Goal: Task Accomplishment & Management: Manage account settings

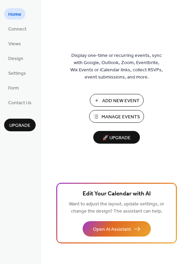
click at [115, 116] on span "Manage Events" at bounding box center [121, 117] width 38 height 7
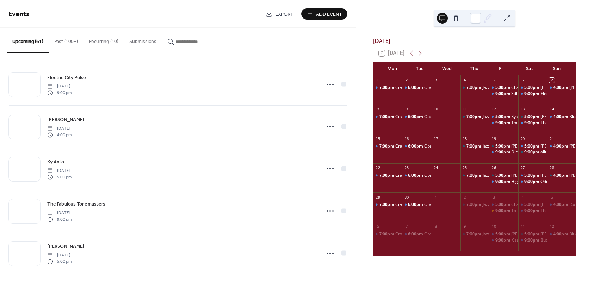
click at [191, 41] on input "button" at bounding box center [196, 41] width 41 height 7
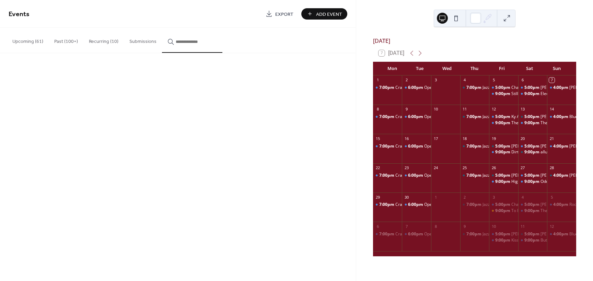
click at [189, 43] on input "button" at bounding box center [196, 41] width 41 height 7
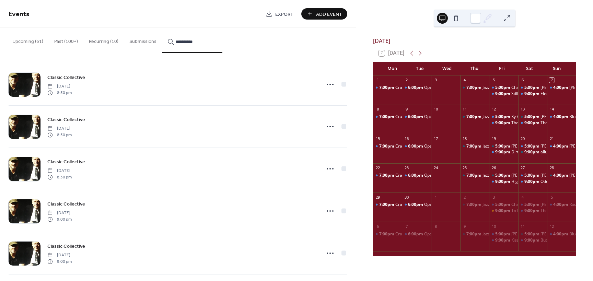
scroll to position [46, 0]
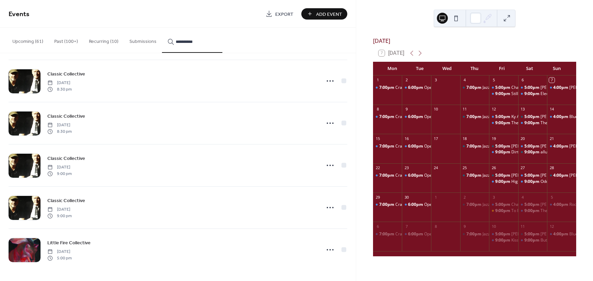
type input "**********"
click at [330, 250] on icon at bounding box center [330, 249] width 11 height 11
click at [319, 219] on span "Duplicate" at bounding box center [318, 218] width 18 height 7
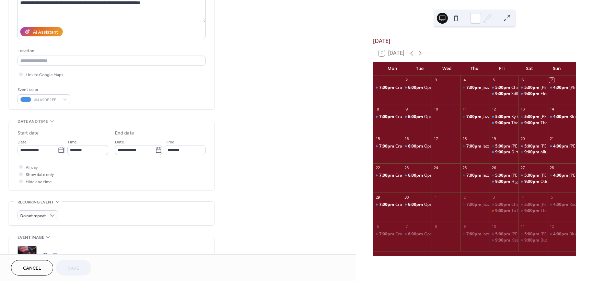
scroll to position [103, 0]
click at [60, 151] on icon at bounding box center [61, 150] width 7 height 7
click at [58, 151] on input "**********" at bounding box center [38, 150] width 40 height 10
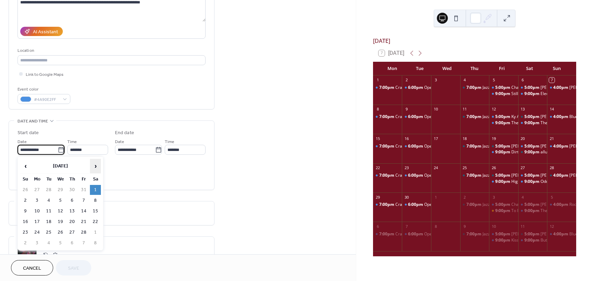
click at [94, 168] on span "›" at bounding box center [95, 166] width 10 height 14
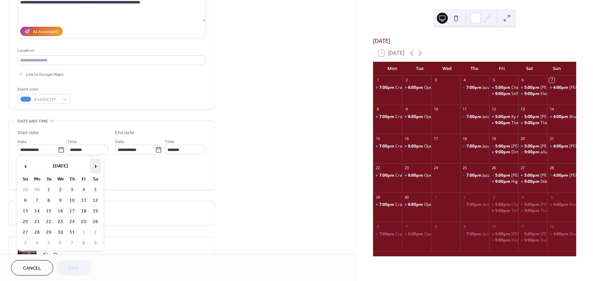
click at [94, 168] on span "›" at bounding box center [95, 166] width 10 height 14
click at [93, 167] on span "›" at bounding box center [95, 166] width 10 height 14
click at [93, 221] on td "22" at bounding box center [95, 222] width 11 height 10
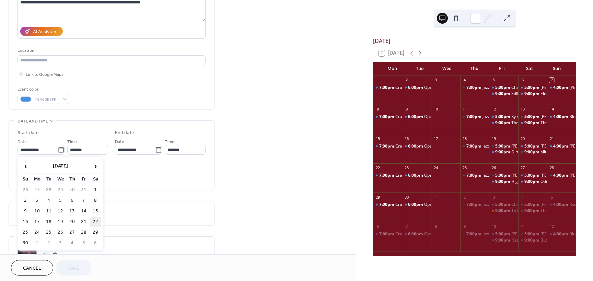
type input "**********"
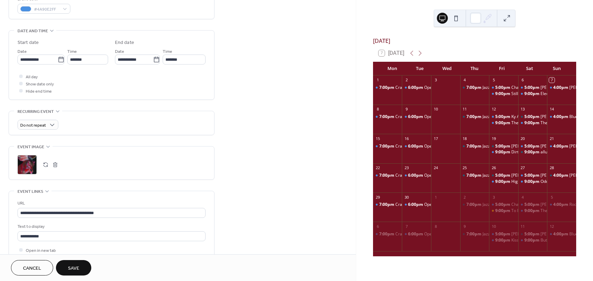
scroll to position [206, 0]
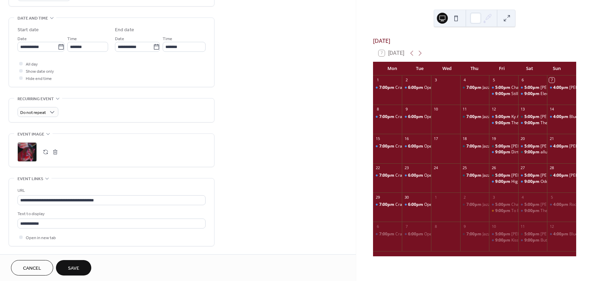
click at [72, 267] on span "Save" at bounding box center [73, 268] width 11 height 7
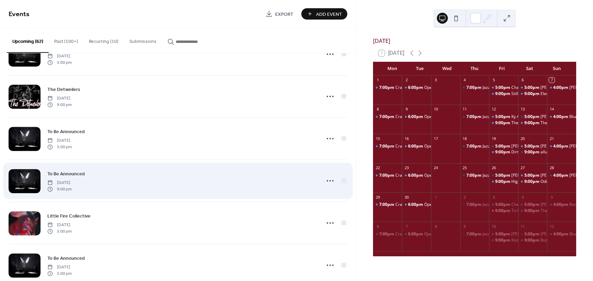
scroll to position [1825, 0]
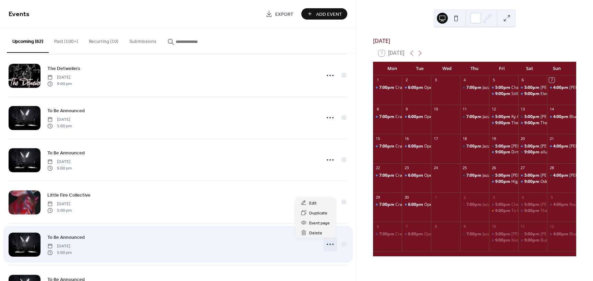
click at [327, 246] on icon at bounding box center [330, 244] width 11 height 11
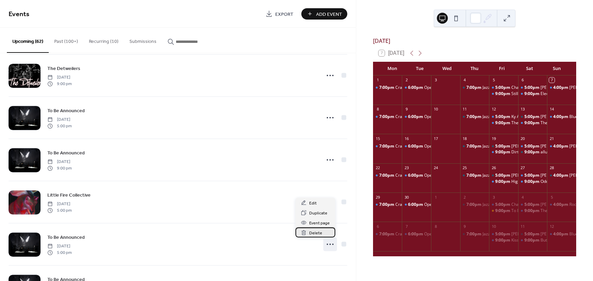
click at [313, 231] on span "Delete" at bounding box center [315, 233] width 13 height 7
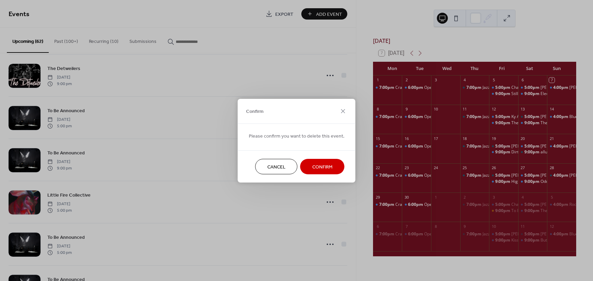
click at [318, 168] on span "Confirm" at bounding box center [322, 166] width 20 height 7
